Goal: Check status: Check status

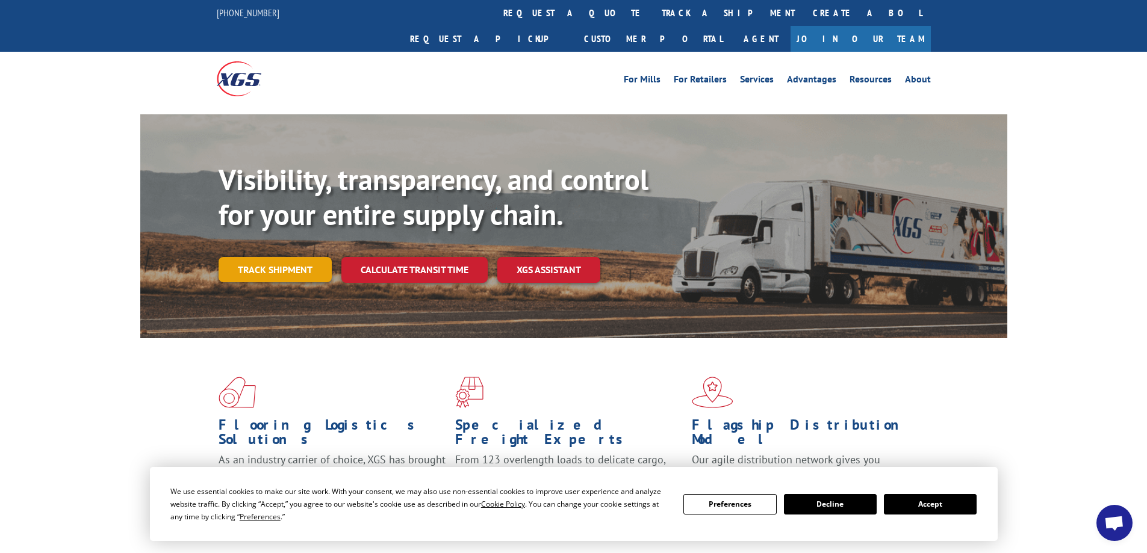
click at [312, 257] on link "Track shipment" at bounding box center [275, 269] width 113 height 25
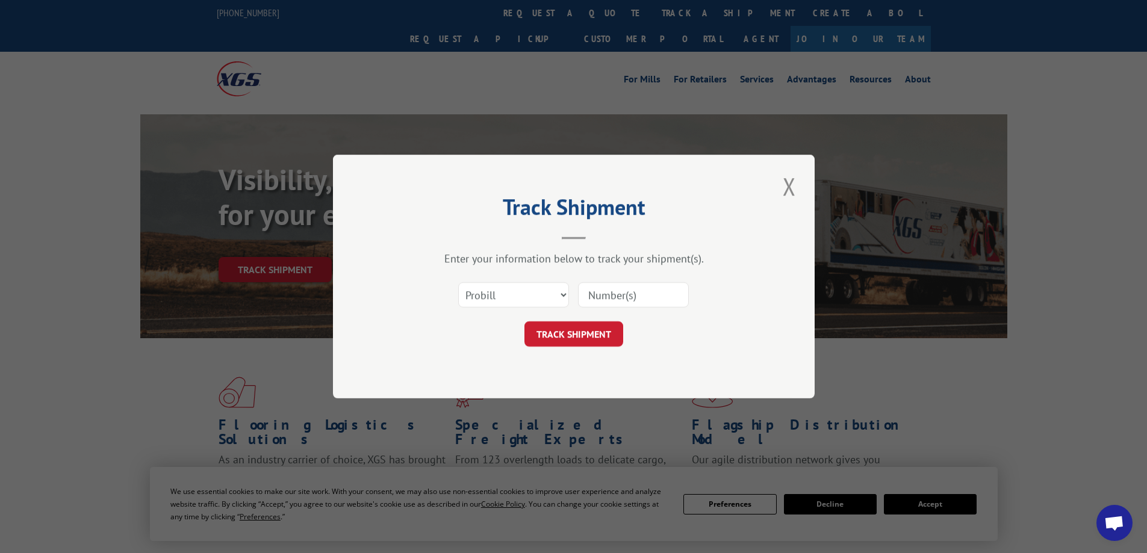
drag, startPoint x: 623, startPoint y: 297, endPoint x: 638, endPoint y: 296, distance: 14.5
click at [623, 297] on input at bounding box center [633, 294] width 111 height 25
paste input "16589286BOL"
type input "16589286BOL"
click at [568, 327] on button "TRACK SHIPMENT" at bounding box center [573, 333] width 99 height 25
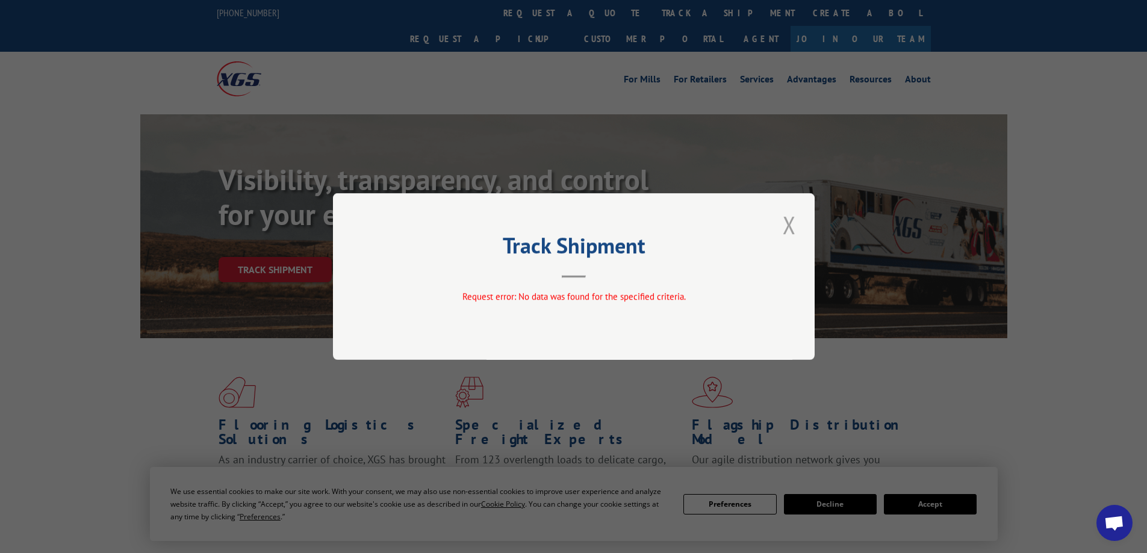
click at [784, 223] on button "Close modal" at bounding box center [789, 224] width 20 height 33
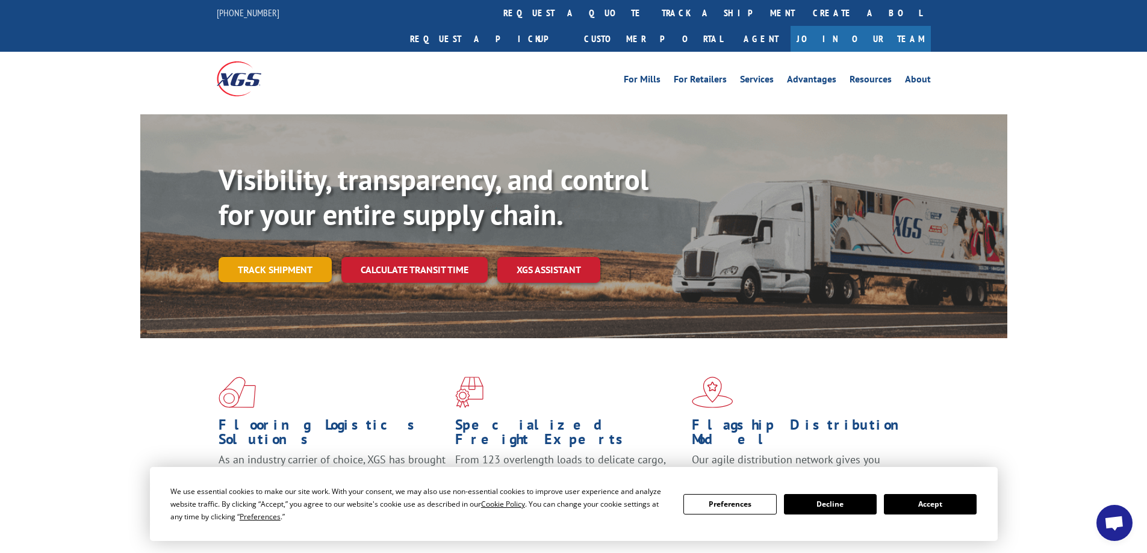
click at [280, 257] on link "Track shipment" at bounding box center [275, 269] width 113 height 25
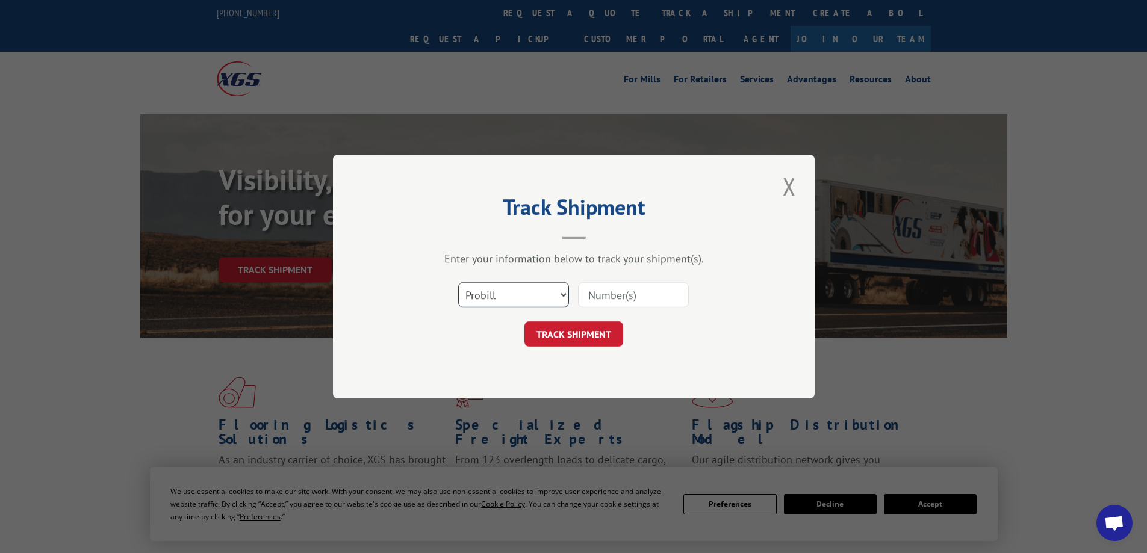
click at [503, 297] on select "Select category... Probill BOL PO" at bounding box center [513, 294] width 111 height 25
select select "po"
click at [458, 282] on select "Select category... Probill BOL PO" at bounding box center [513, 294] width 111 height 25
click at [612, 297] on input at bounding box center [633, 294] width 111 height 25
paste input "02578968"
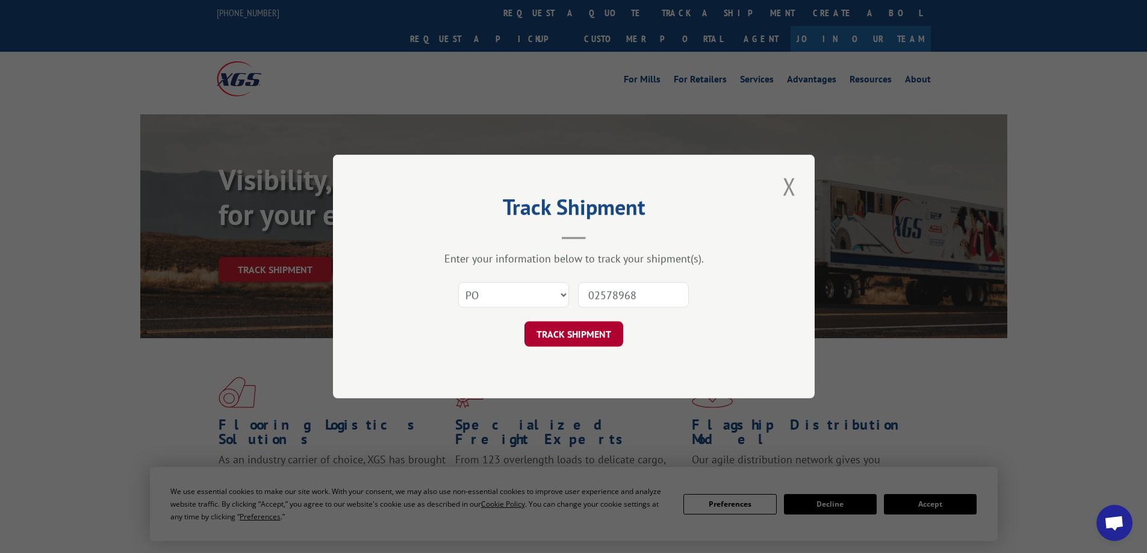
type input "02578968"
click at [582, 335] on button "TRACK SHIPMENT" at bounding box center [573, 333] width 99 height 25
